Goal: Transaction & Acquisition: Purchase product/service

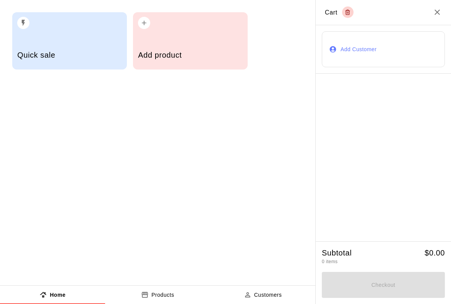
click at [369, 48] on button "Add Customer" at bounding box center [383, 49] width 123 height 36
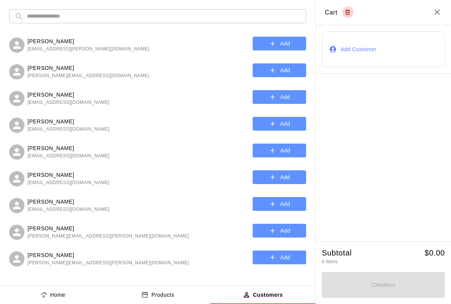
click at [128, 13] on input "text" at bounding box center [164, 16] width 274 height 14
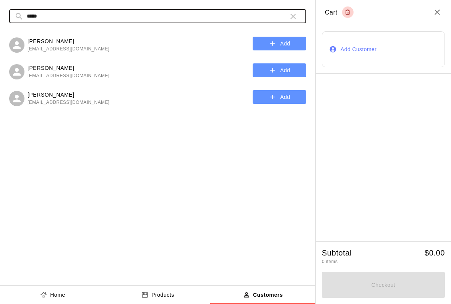
type input "*****"
click at [68, 44] on p "[PERSON_NAME]" at bounding box center [69, 41] width 82 height 8
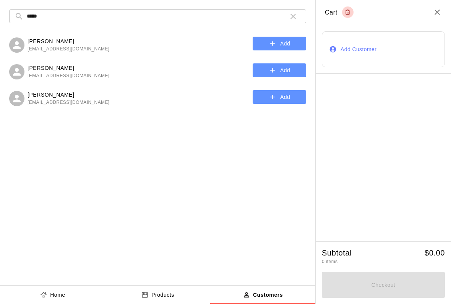
click at [55, 45] on p "[PERSON_NAME]" at bounding box center [69, 41] width 82 height 8
click at [283, 40] on button "Add" at bounding box center [279, 44] width 53 height 14
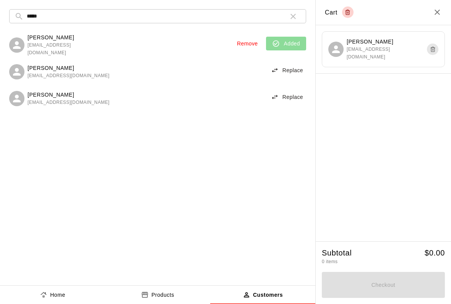
click at [57, 298] on p "Home" at bounding box center [57, 295] width 15 height 8
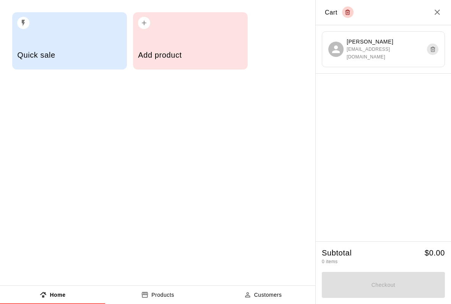
click at [85, 44] on div "Quick sale" at bounding box center [69, 55] width 104 height 27
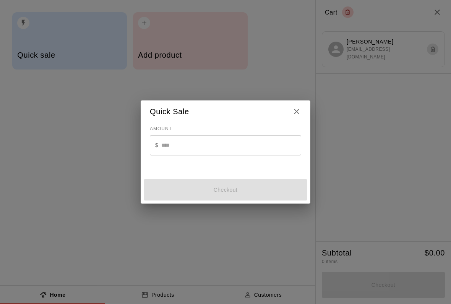
click at [181, 147] on input "text" at bounding box center [231, 145] width 140 height 20
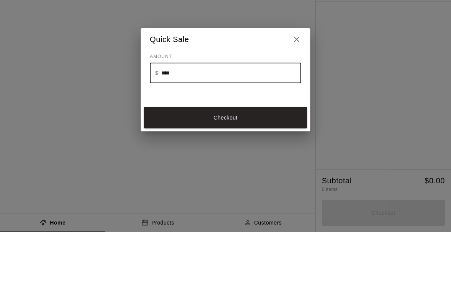
type input "*****"
click at [240, 179] on button "Checkout" at bounding box center [226, 189] width 164 height 21
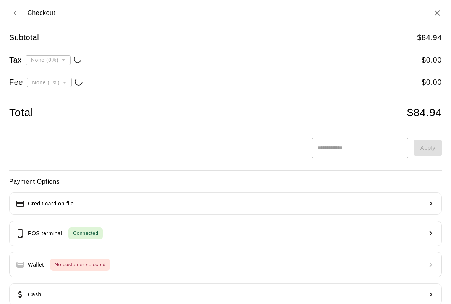
type input "**********"
click at [172, 199] on button "Credit card on file" at bounding box center [225, 204] width 432 height 22
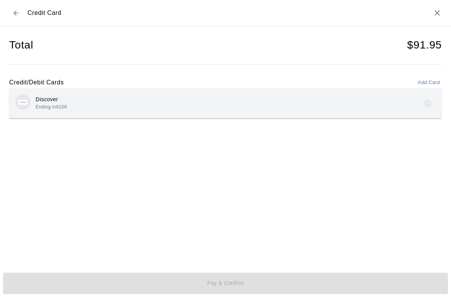
click at [18, 12] on icon "Back to checkout" at bounding box center [16, 13] width 8 height 8
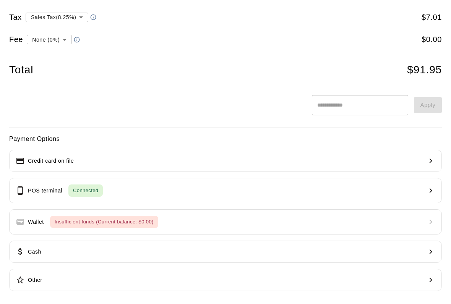
scroll to position [42, 0]
click at [346, 186] on button "POS terminal Connected" at bounding box center [225, 190] width 432 height 25
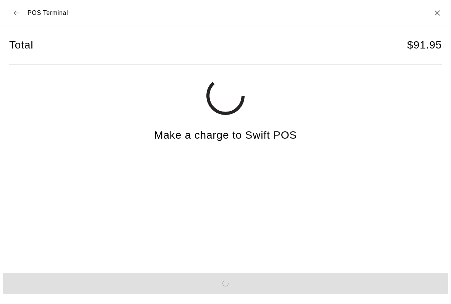
scroll to position [1, 0]
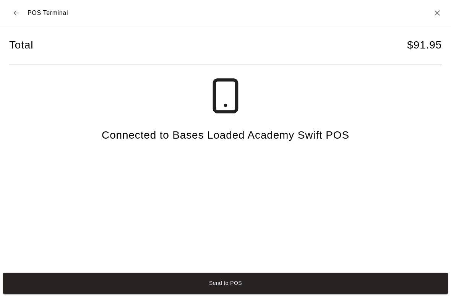
click at [247, 287] on button "Send to POS" at bounding box center [225, 283] width 445 height 21
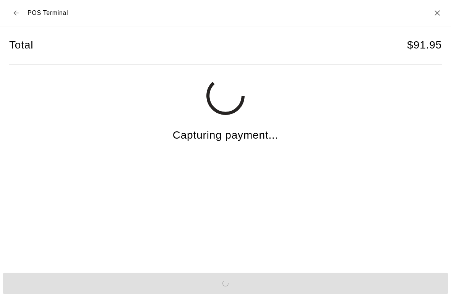
scroll to position [0, 0]
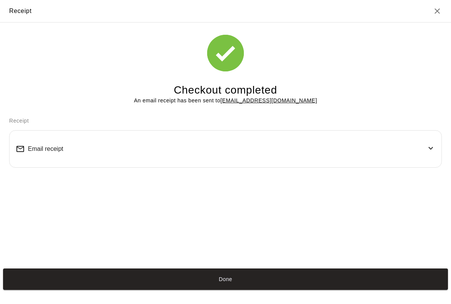
click at [438, 8] on icon "Close" at bounding box center [436, 10] width 9 height 9
